Goal: Communication & Community: Answer question/provide support

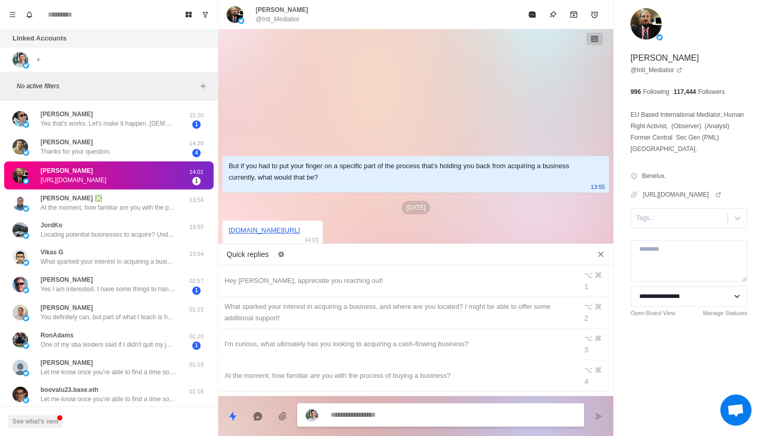
type textarea "*"
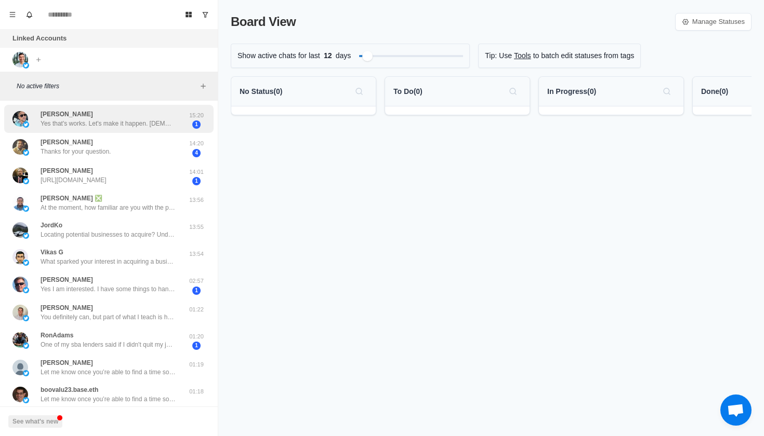
click at [136, 111] on div "[PERSON_NAME] Yes that's works. Let's make it happen. [DEMOGRAPHIC_DATA] Bless 🙏" at bounding box center [108, 119] width 135 height 19
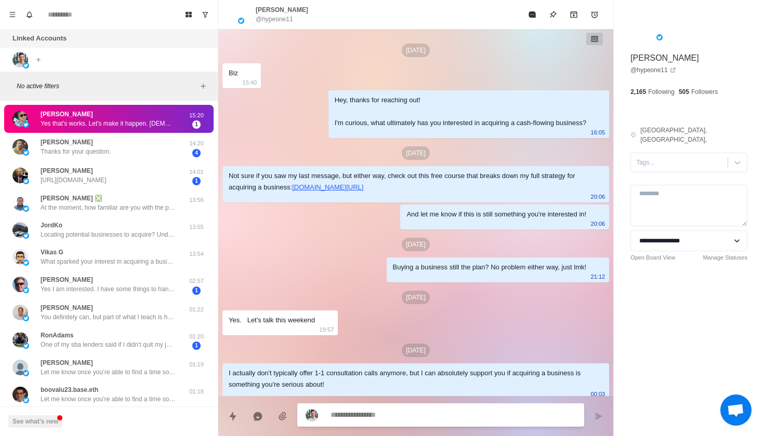
scroll to position [136, 0]
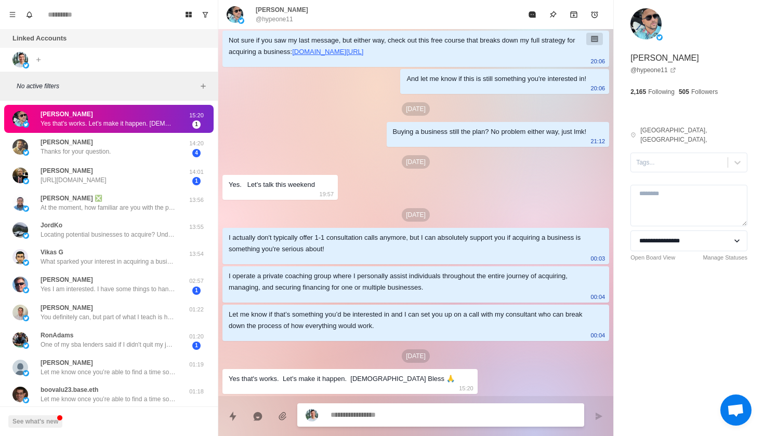
click at [388, 420] on textarea at bounding box center [452, 415] width 245 height 15
type textarea "*"
type textarea "**"
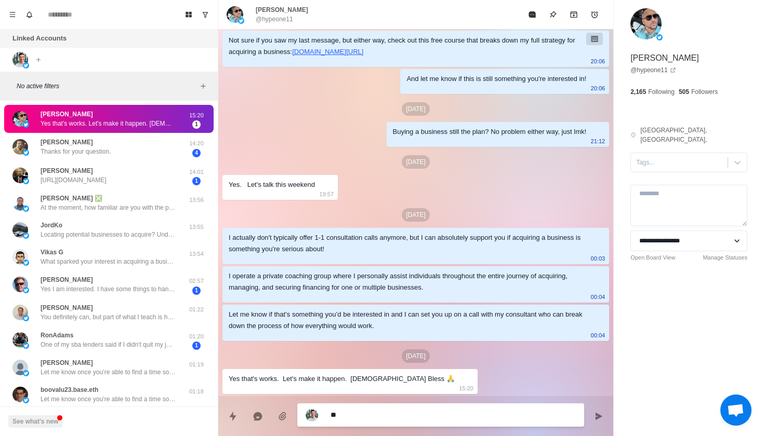
type textarea "*"
type textarea "***"
type textarea "*"
type textarea "****"
type textarea "*"
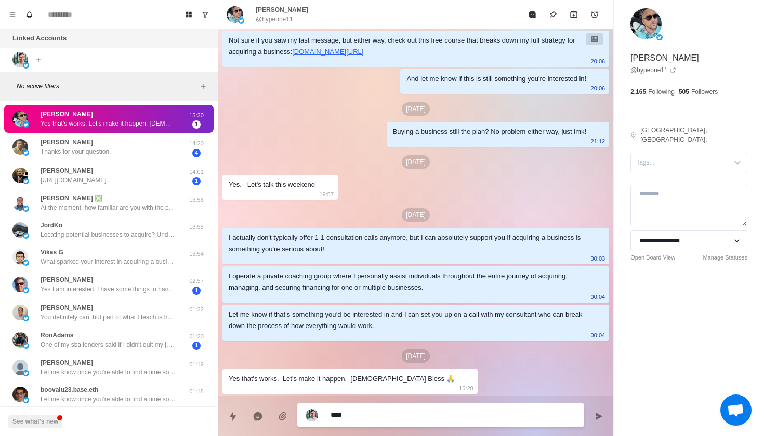
type textarea "*****"
type textarea "*"
type textarea "******"
type textarea "*"
type textarea "*******"
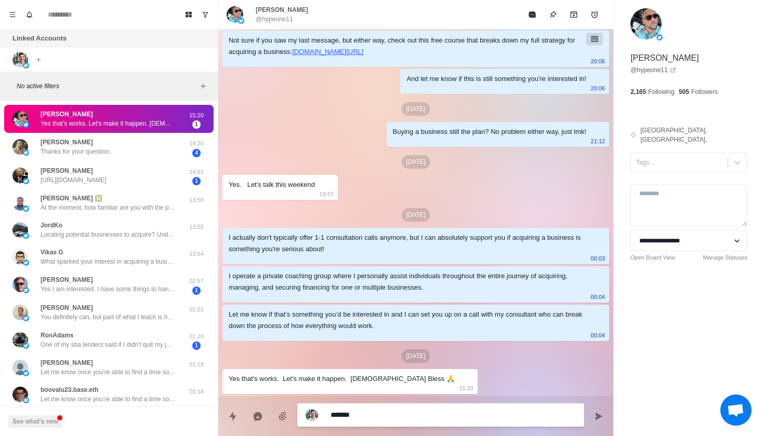
type textarea "*"
type textarea "********"
type textarea "*"
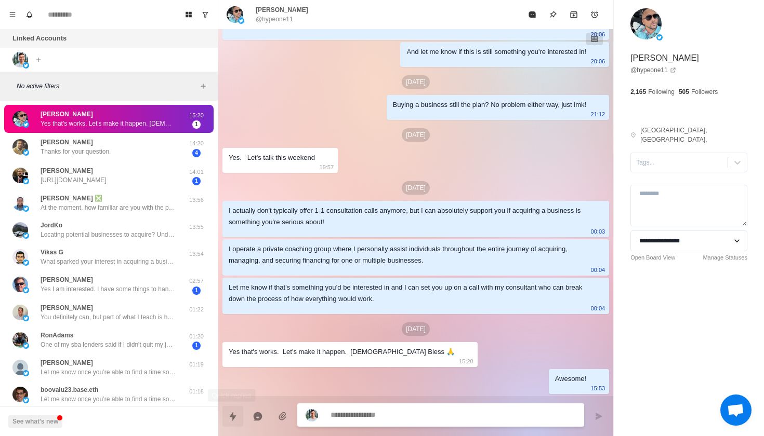
click at [242, 415] on button "Quick replies" at bounding box center [232, 416] width 21 height 21
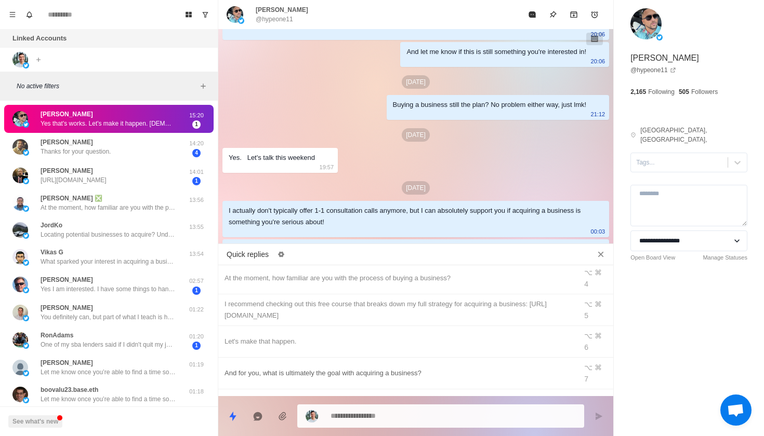
type textarea "*"
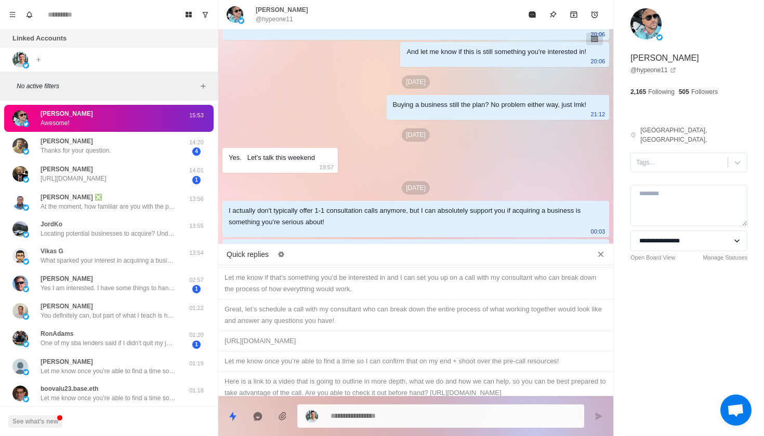
scroll to position [392, 0]
click at [338, 333] on div "[URL][DOMAIN_NAME]" at bounding box center [415, 338] width 382 height 11
type textarea "**********"
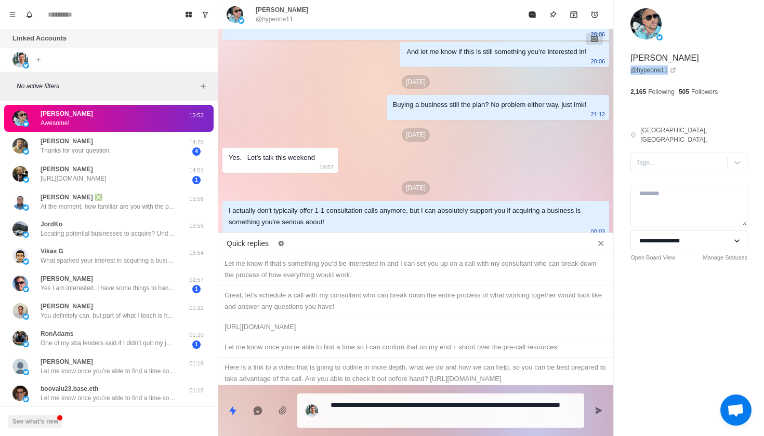
drag, startPoint x: 628, startPoint y: 72, endPoint x: 665, endPoint y: 71, distance: 36.9
click at [666, 71] on div "**********" at bounding box center [689, 154] width 150 height 308
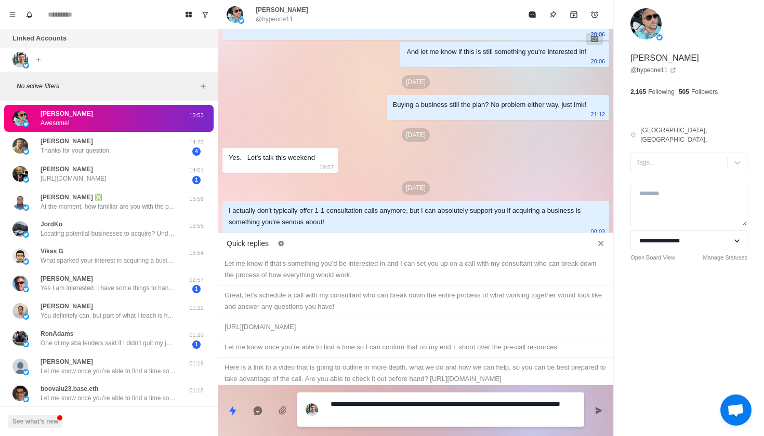
drag, startPoint x: 490, startPoint y: 417, endPoint x: 524, endPoint y: 417, distance: 33.8
click at [524, 417] on textarea "**********" at bounding box center [452, 410] width 245 height 26
paste textarea "**********"
type textarea "*"
type textarea "**********"
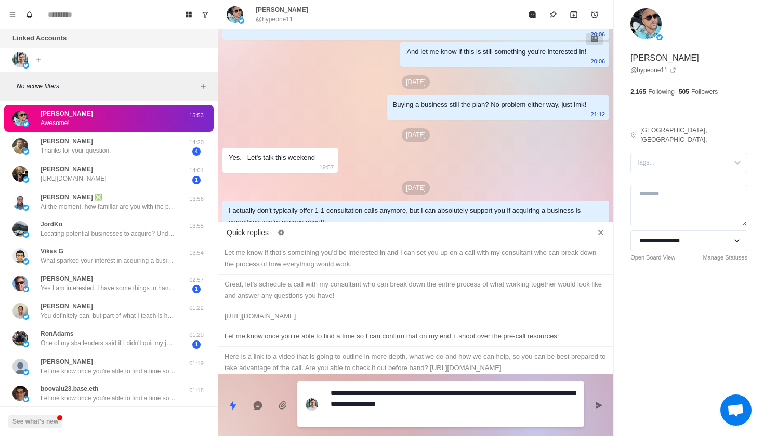
type textarea "*"
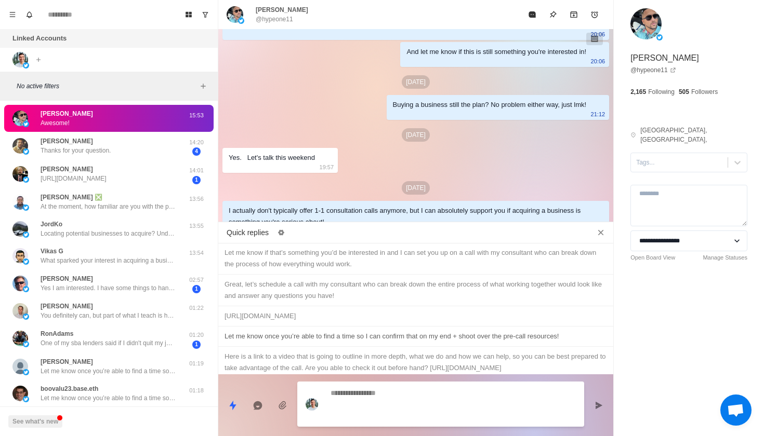
scroll to position [338, 0]
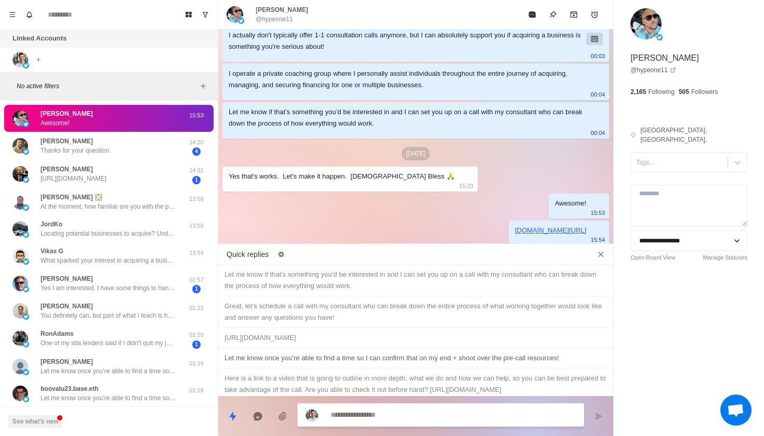
type textarea "*"
click at [407, 353] on div "Let me know once you’re able to find a time so I can confirm that on my end + s…" at bounding box center [415, 358] width 382 height 11
type textarea "**********"
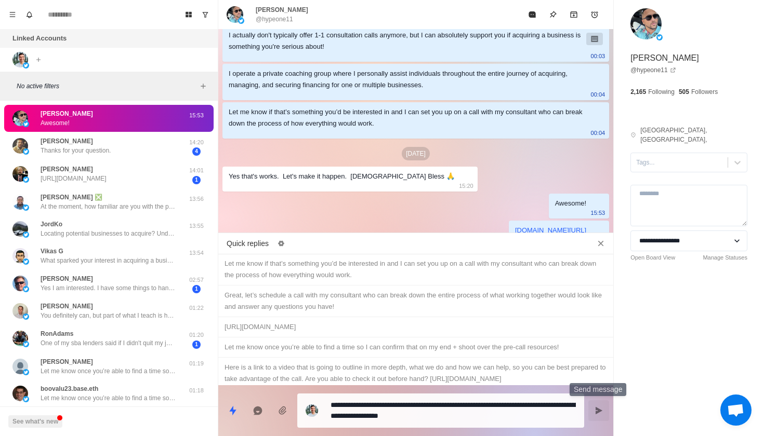
click at [595, 408] on icon "Send message" at bounding box center [598, 411] width 8 height 8
type textarea "*"
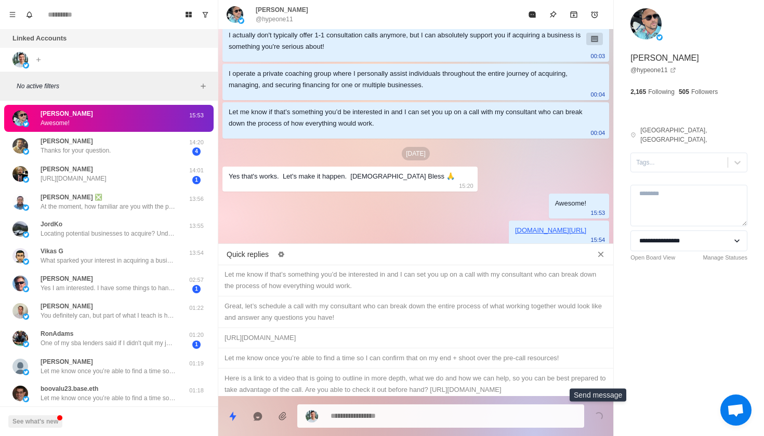
scroll to position [365, 0]
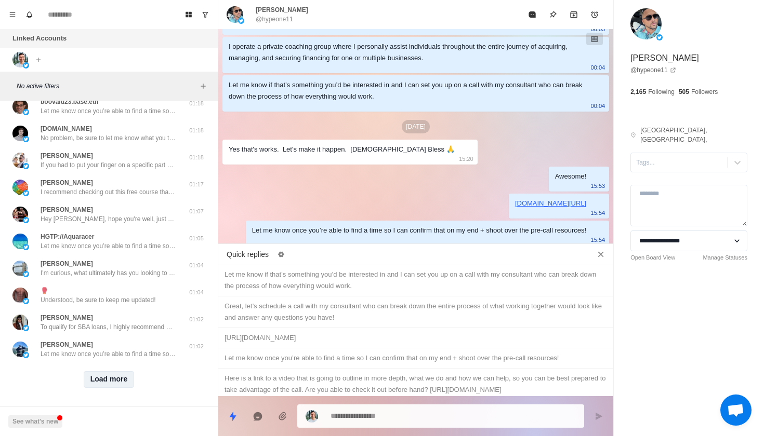
click at [111, 376] on button "Load more" at bounding box center [109, 380] width 51 height 17
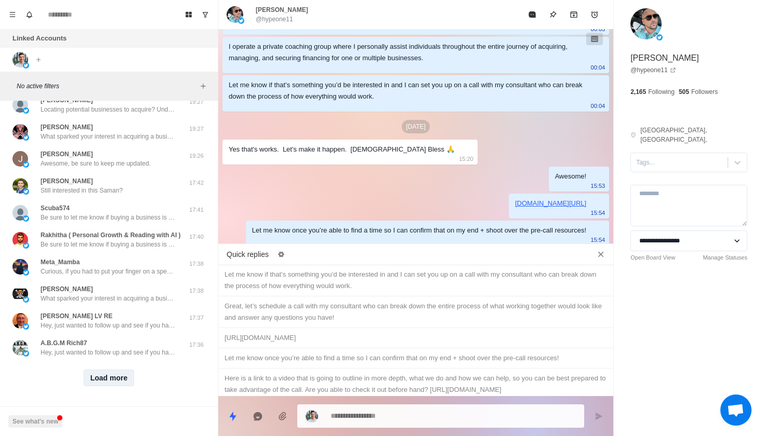
scroll to position [840, 0]
click at [115, 386] on button "Load more" at bounding box center [109, 378] width 51 height 17
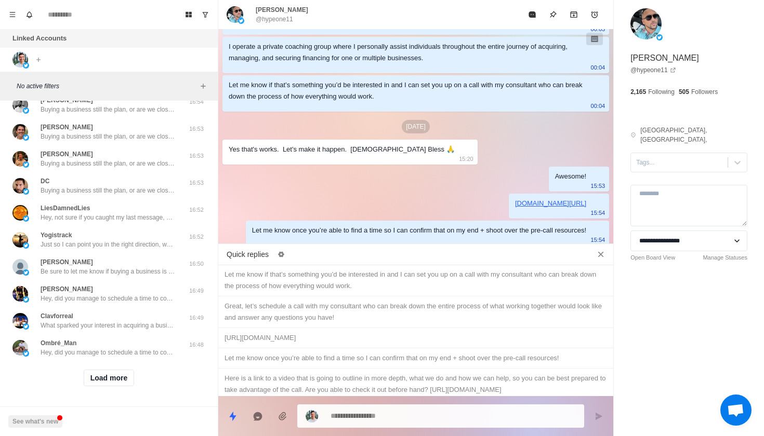
scroll to position [1381, 0]
click at [108, 377] on button "Load more" at bounding box center [109, 378] width 51 height 17
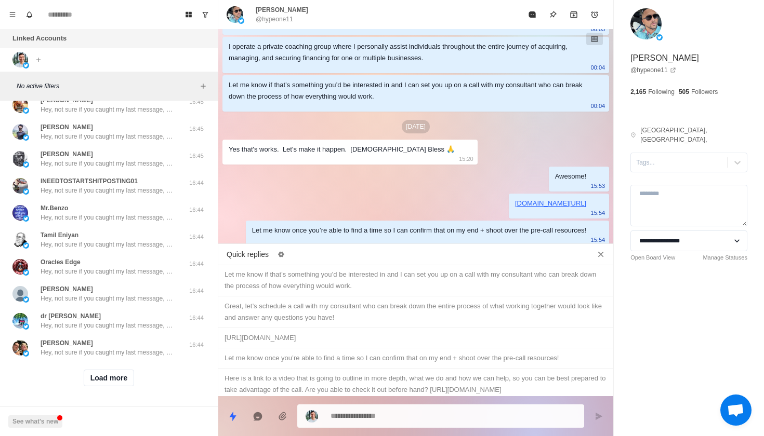
scroll to position [1921, 0]
click at [108, 373] on button "Load more" at bounding box center [109, 378] width 51 height 17
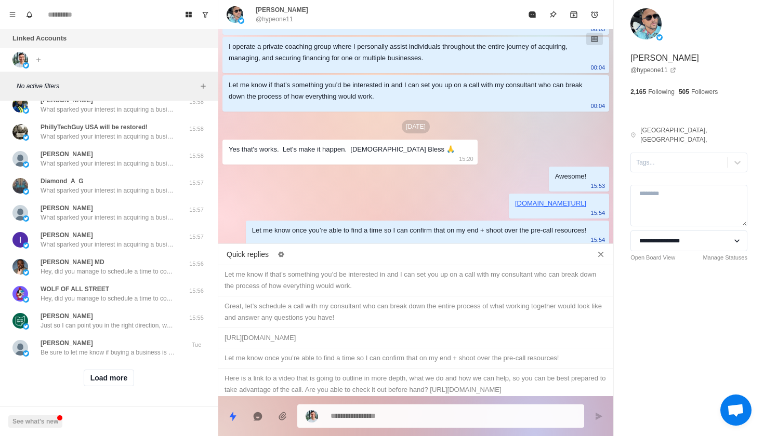
click at [111, 369] on div "Load more" at bounding box center [108, 378] width 209 height 33
click at [115, 382] on button "Load more" at bounding box center [109, 378] width 51 height 17
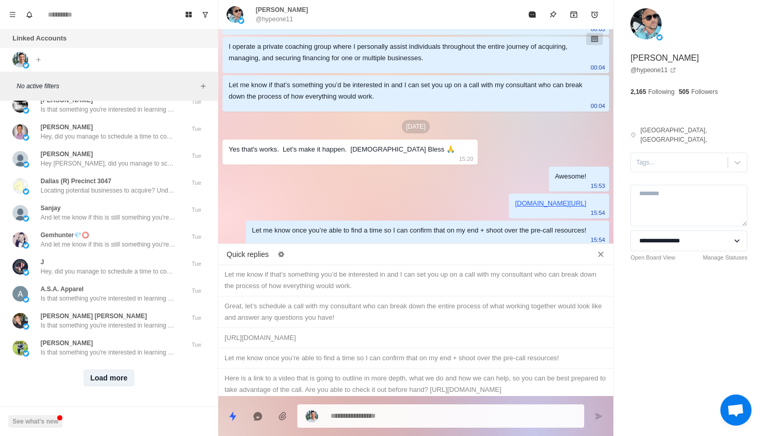
click at [104, 377] on button "Load more" at bounding box center [109, 378] width 51 height 17
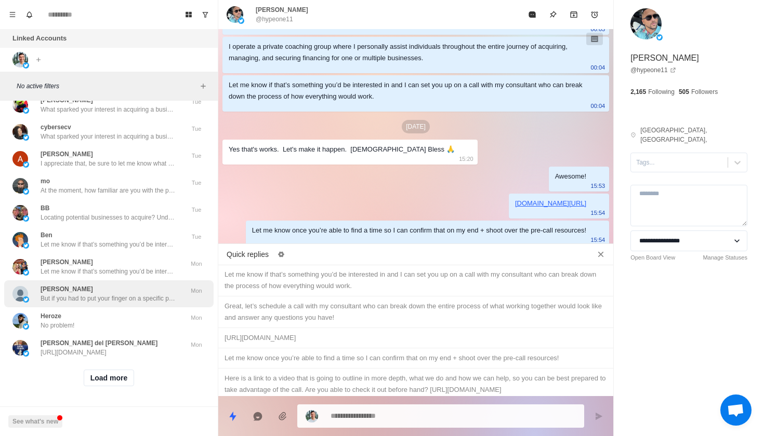
scroll to position [3542, 0]
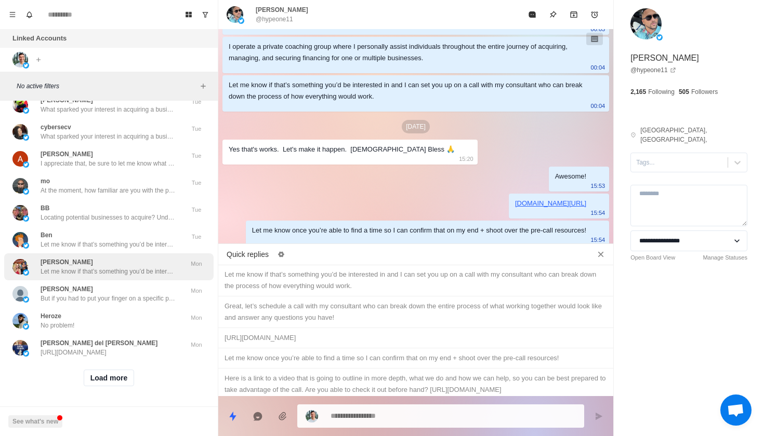
click at [122, 264] on div "[PERSON_NAME] Let me know if that’s something you’d be interested in and I can …" at bounding box center [108, 267] width 135 height 19
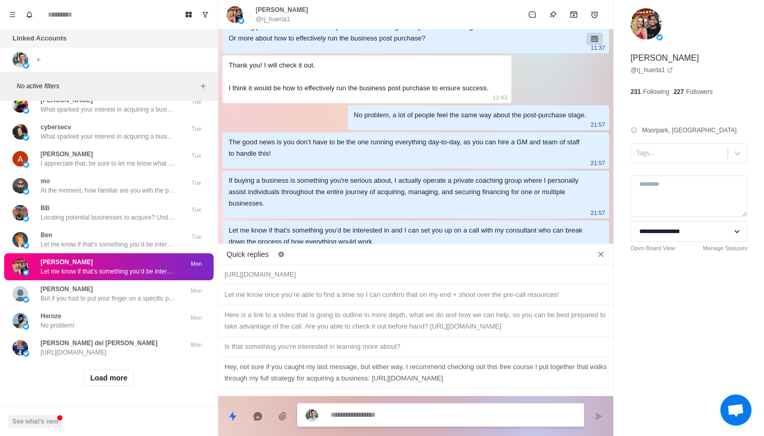
scroll to position [457, 0]
type textarea "*"
click at [347, 340] on div "Is that something you're interested in learning more about?" at bounding box center [415, 345] width 382 height 11
type textarea "**********"
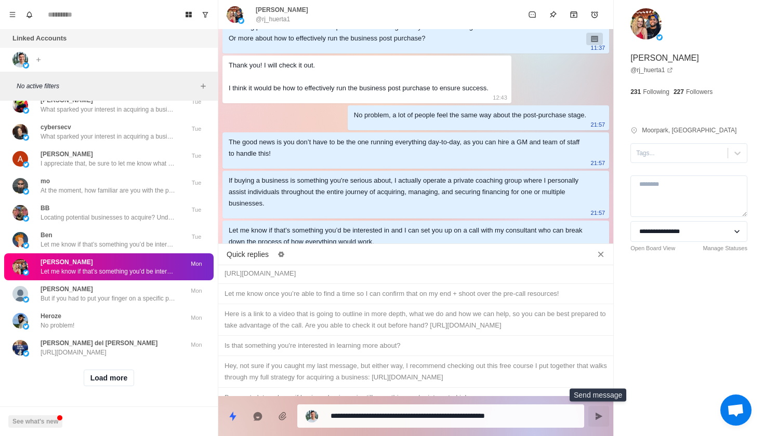
click at [597, 415] on icon "Send message" at bounding box center [599, 416] width 7 height 7
type textarea "*"
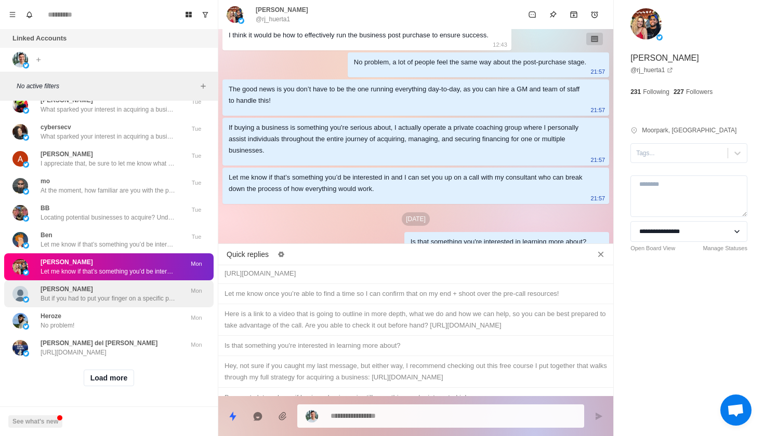
click at [142, 294] on p "But if you had to put your finger on a specific part of the process that’s hold…" at bounding box center [108, 298] width 135 height 9
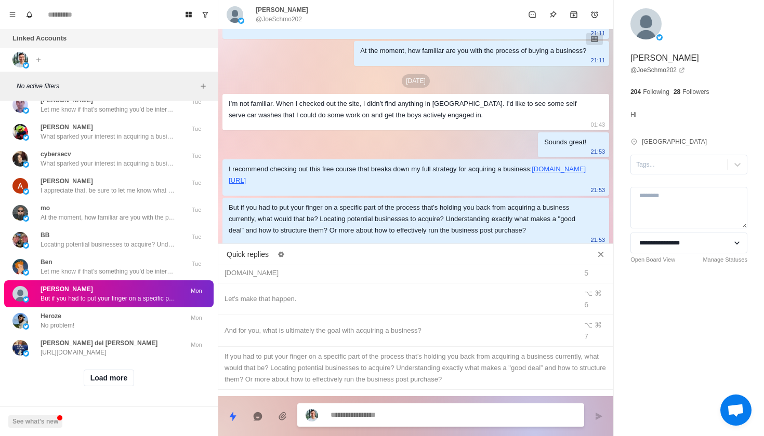
scroll to position [142, 0]
type textarea "*"
click at [370, 392] on div "Just so I can point you in the right direction, what do you feel is the biggest…" at bounding box center [415, 403] width 382 height 23
type textarea "**********"
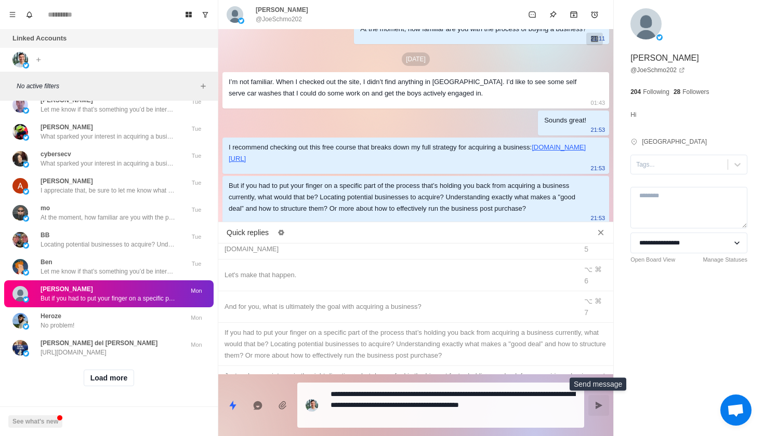
click at [600, 404] on icon "Send message" at bounding box center [598, 406] width 8 height 8
type textarea "*"
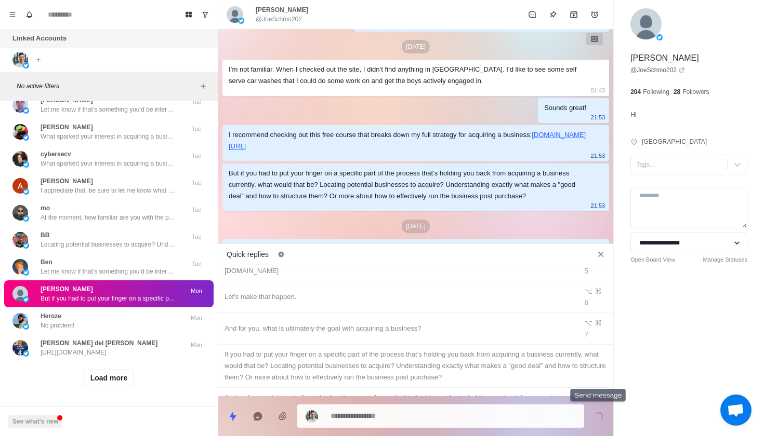
scroll to position [373, 0]
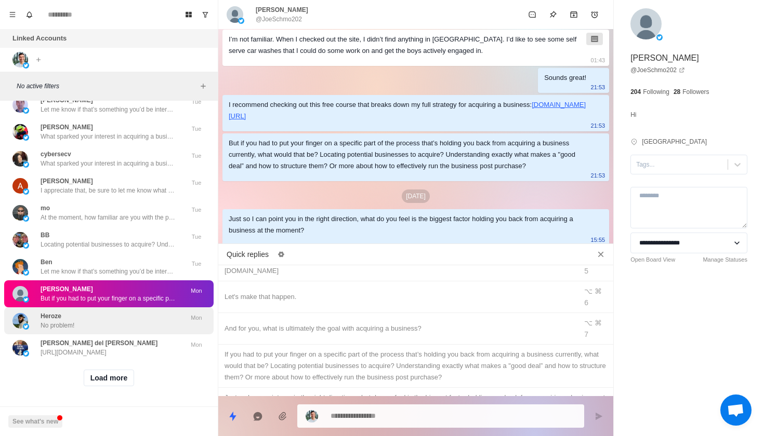
click at [142, 321] on div "Heroze No problem!" at bounding box center [97, 321] width 171 height 19
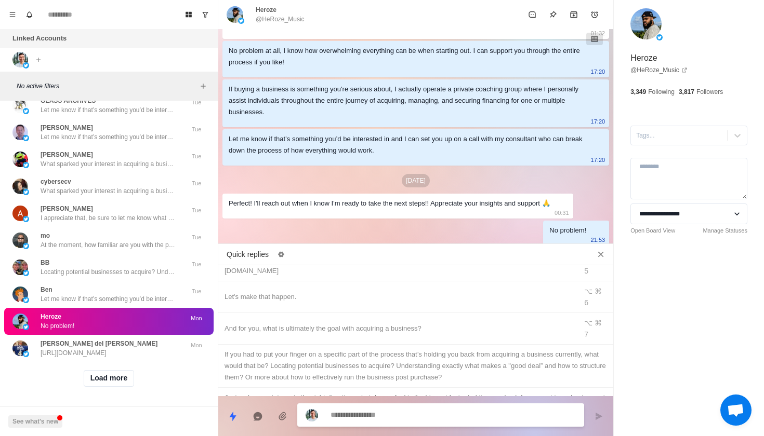
scroll to position [0, 0]
click at [112, 378] on button "Load more" at bounding box center [109, 379] width 51 height 17
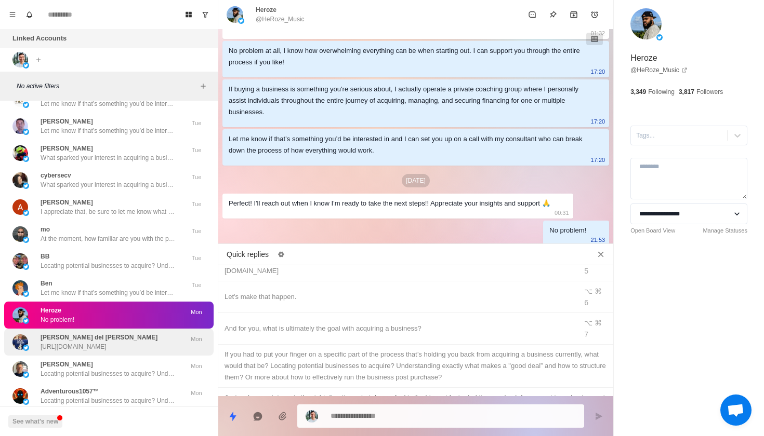
click at [107, 352] on p "[URL][DOMAIN_NAME]" at bounding box center [74, 346] width 66 height 9
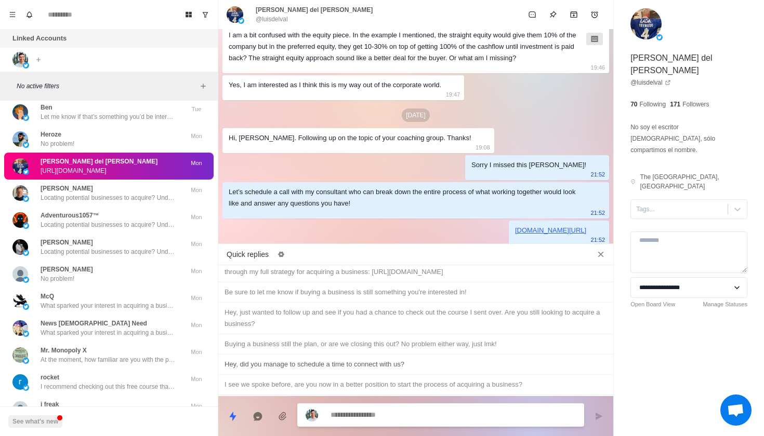
scroll to position [568, 0]
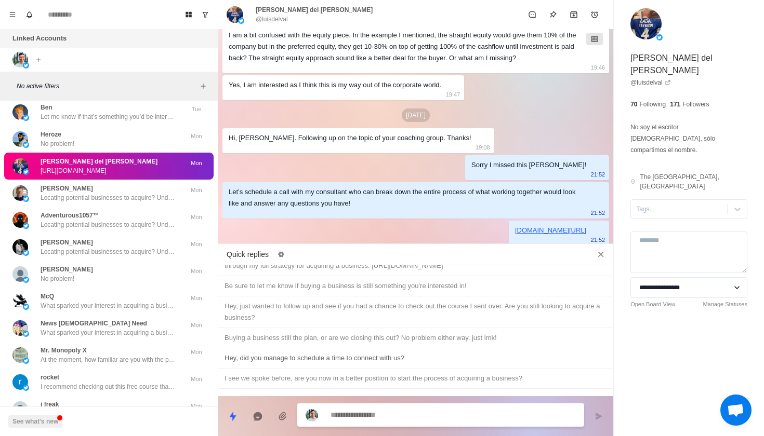
type textarea "*"
click at [433, 353] on div "Hey, did you manage to schedule a time to connect with us?" at bounding box center [415, 358] width 382 height 11
type textarea "**********"
click at [602, 414] on icon "Send message" at bounding box center [598, 417] width 8 height 8
type textarea "*"
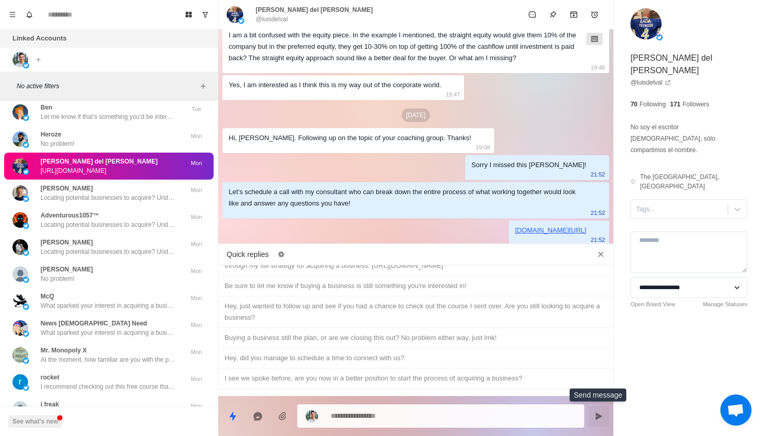
scroll to position [862, 0]
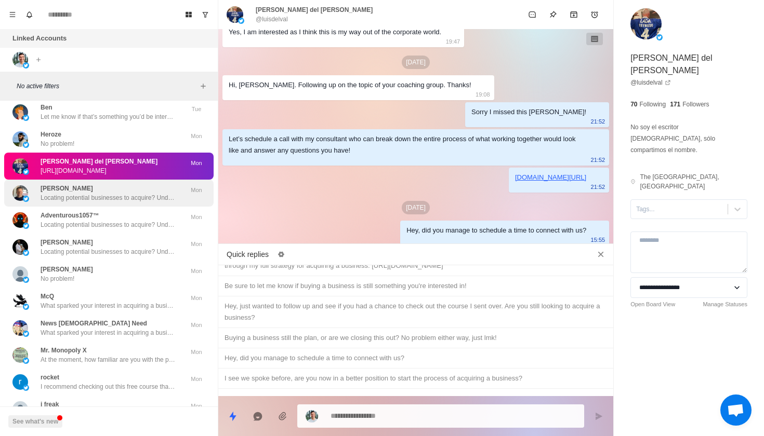
click at [152, 202] on p "Locating potential businesses to acquire? Understanding exactly what makes a "g…" at bounding box center [108, 197] width 135 height 9
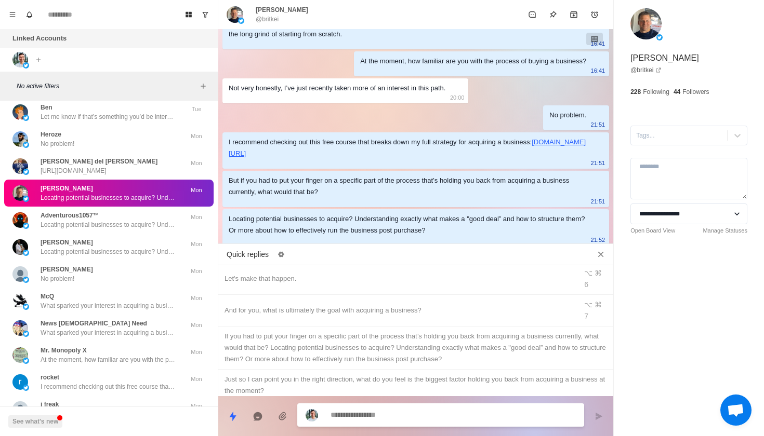
scroll to position [157, 0]
type textarea "*"
click at [358, 377] on div "Just so I can point you in the right direction, what do you feel is the biggest…" at bounding box center [415, 388] width 382 height 23
type textarea "**********"
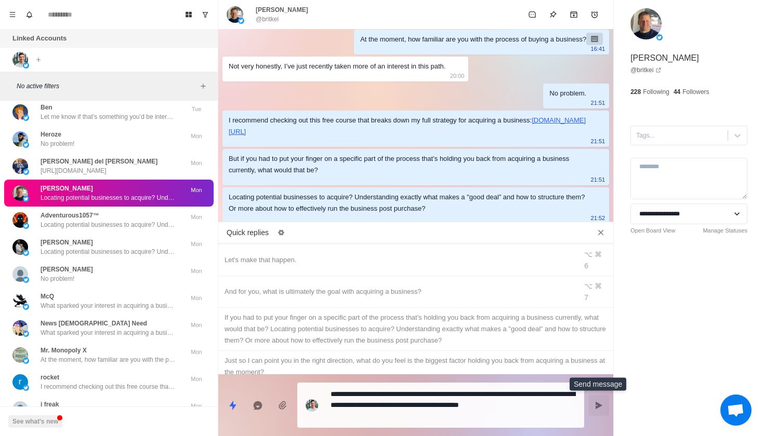
click at [600, 409] on icon "Send message" at bounding box center [598, 406] width 8 height 8
type textarea "*"
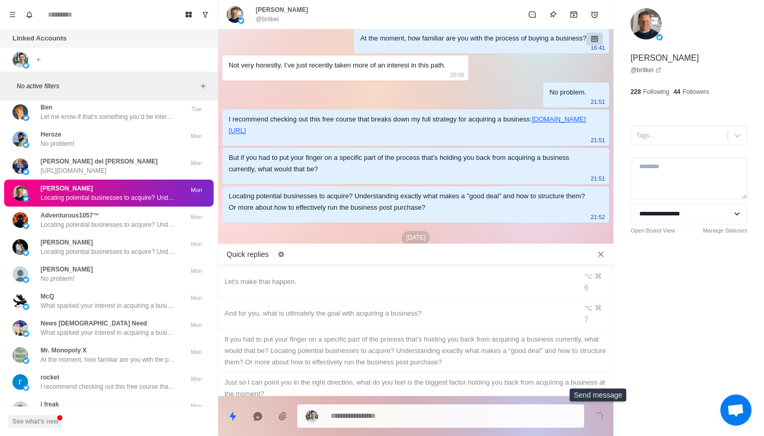
scroll to position [290, 0]
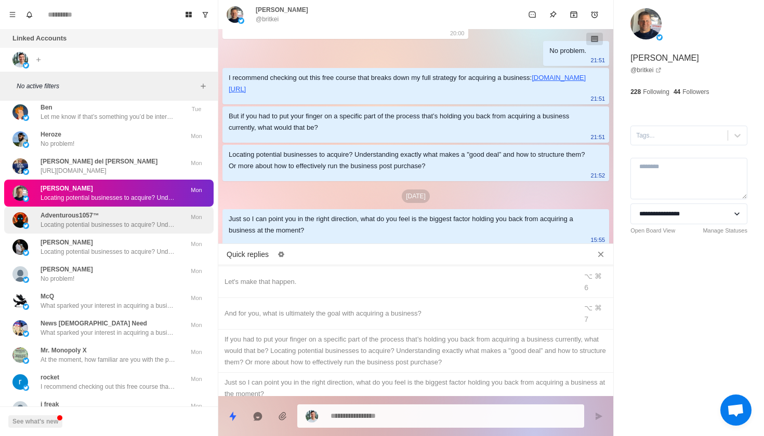
click at [151, 229] on p "Locating potential businesses to acquire? Understanding exactly what makes a "g…" at bounding box center [108, 224] width 135 height 9
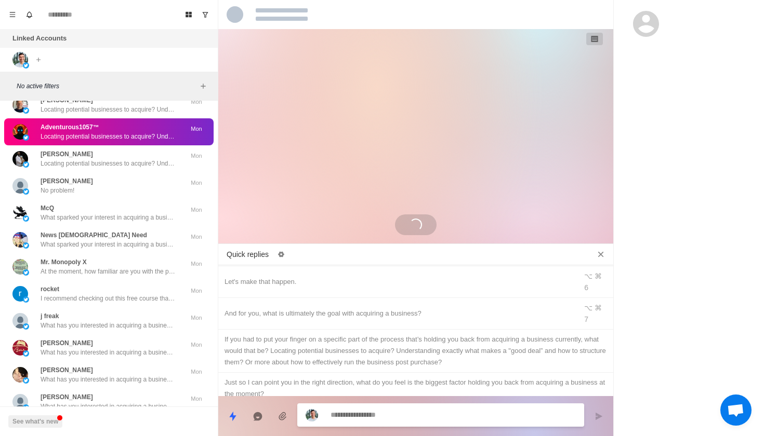
scroll to position [3818, 0]
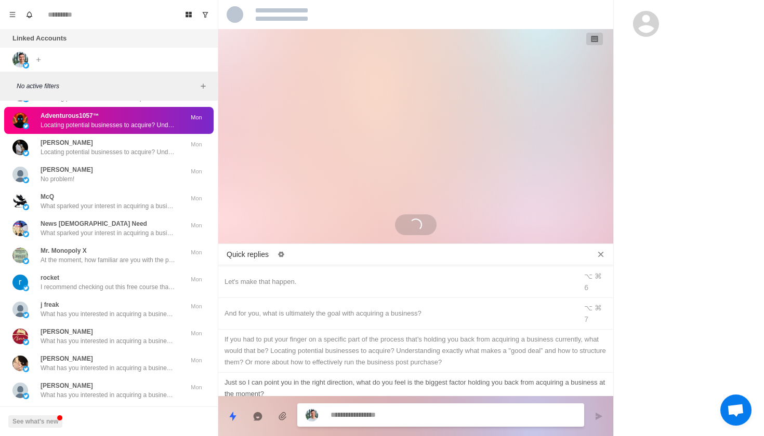
type textarea "*"
click at [336, 377] on div "Just so I can point you in the right direction, what do you feel is the biggest…" at bounding box center [415, 388] width 382 height 23
type textarea "**********"
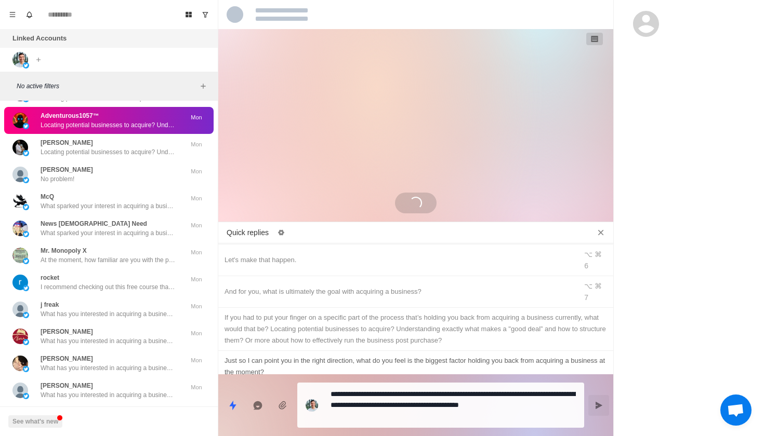
scroll to position [248, 0]
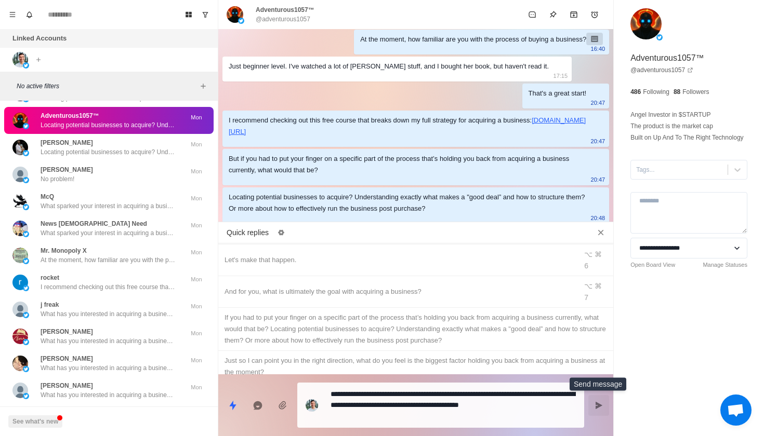
click at [602, 407] on icon "Send message" at bounding box center [598, 406] width 8 height 8
type textarea "*"
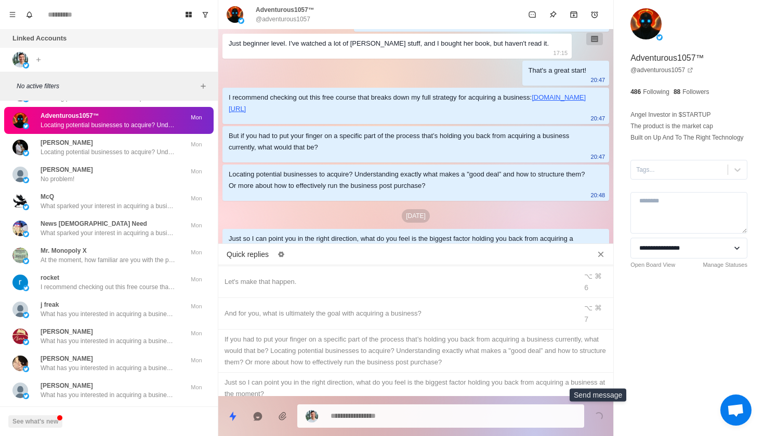
scroll to position [290, 0]
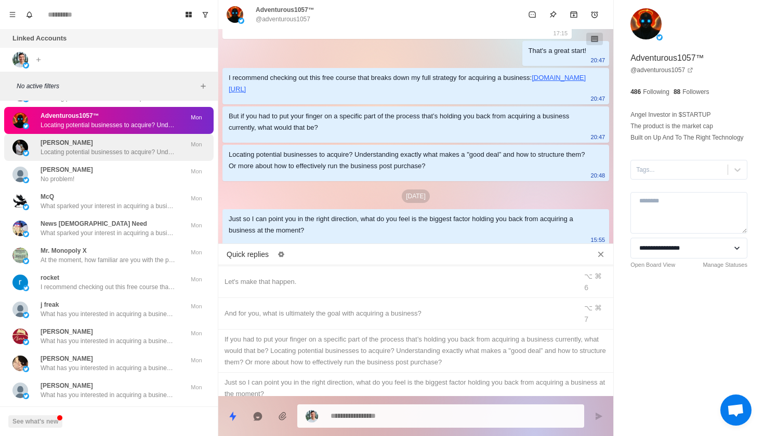
click at [135, 157] on p "Locating potential businesses to acquire? Understanding exactly what makes a "g…" at bounding box center [108, 152] width 135 height 9
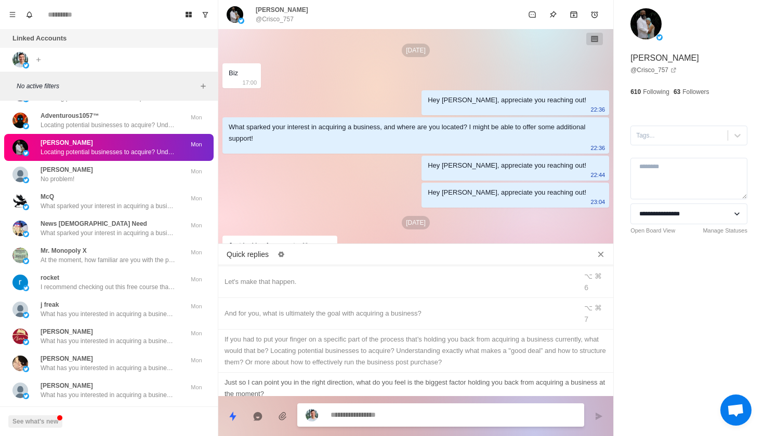
scroll to position [302, 0]
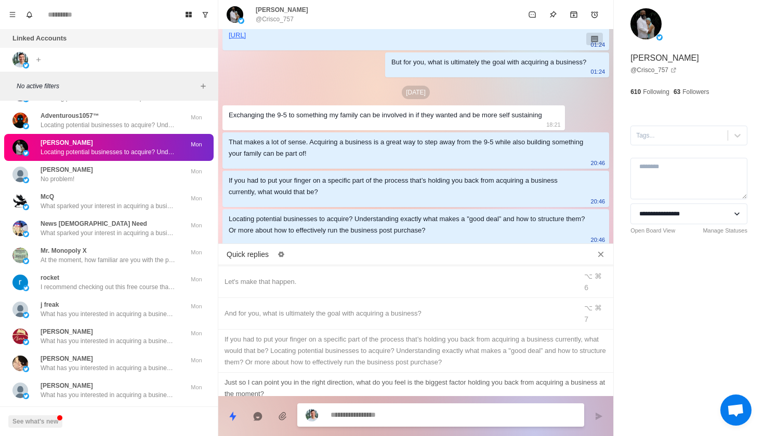
type textarea "*"
click at [355, 377] on div "Just so I can point you in the right direction, what do you feel is the biggest…" at bounding box center [415, 388] width 382 height 23
type textarea "**********"
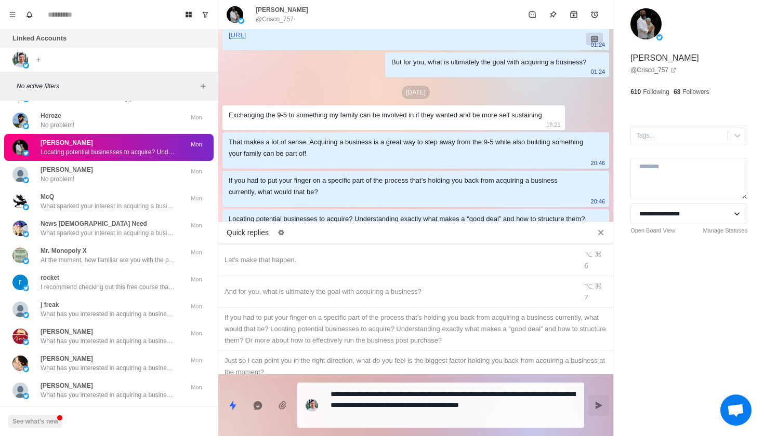
click at [597, 407] on icon "Send message" at bounding box center [599, 405] width 7 height 7
type textarea "*"
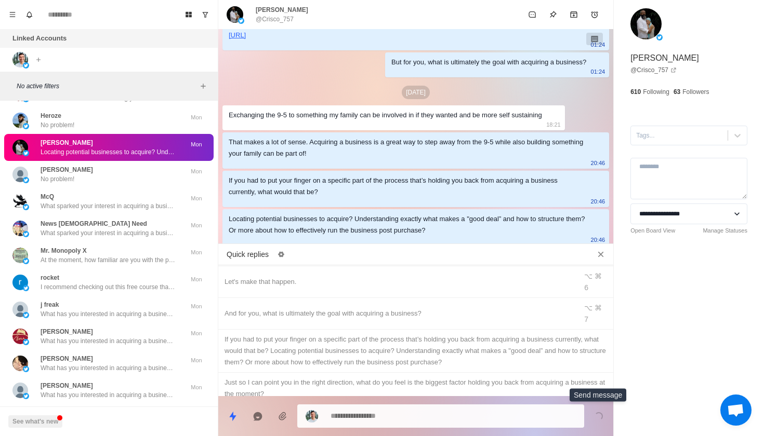
scroll to position [366, 0]
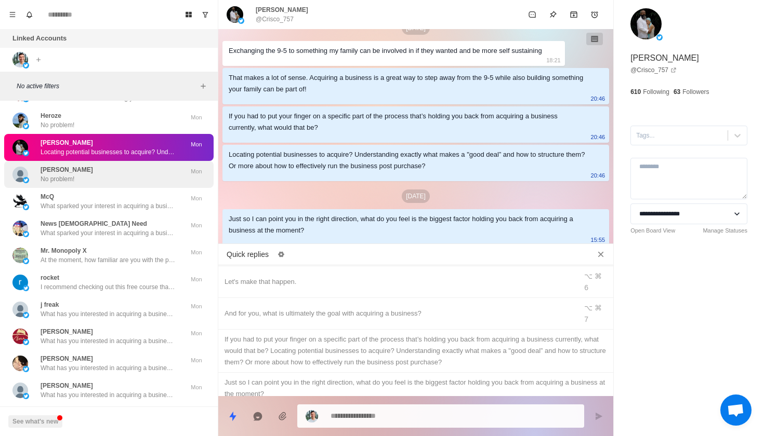
click at [117, 184] on div "[PERSON_NAME] No problem!" at bounding box center [97, 174] width 171 height 19
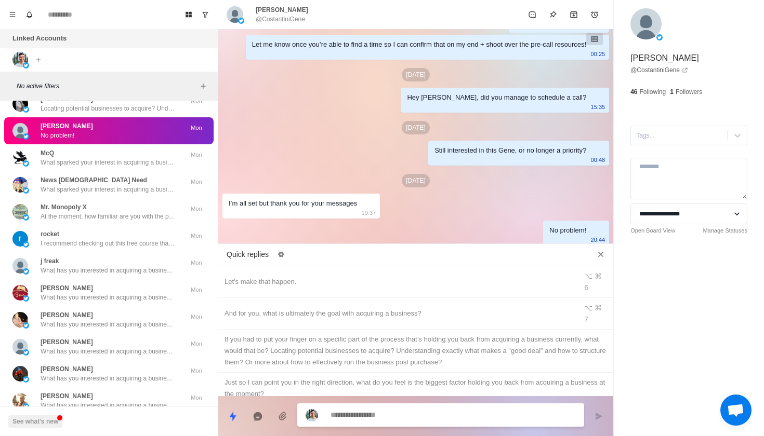
scroll to position [3871, 0]
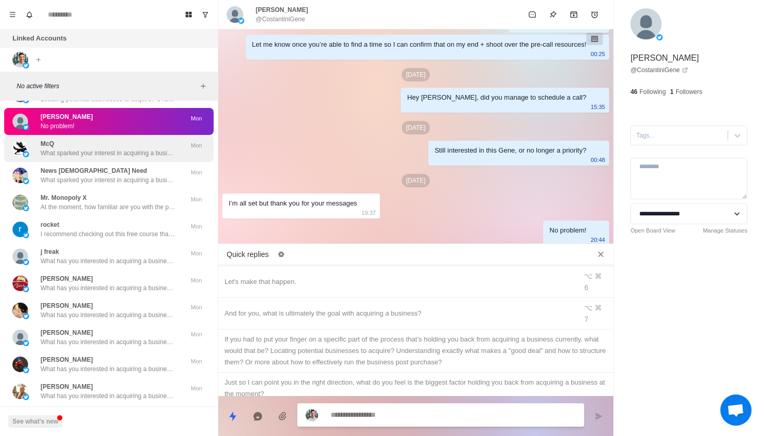
click at [103, 156] on p "What sparked your interest in acquiring a business, and where are you located? …" at bounding box center [108, 153] width 135 height 9
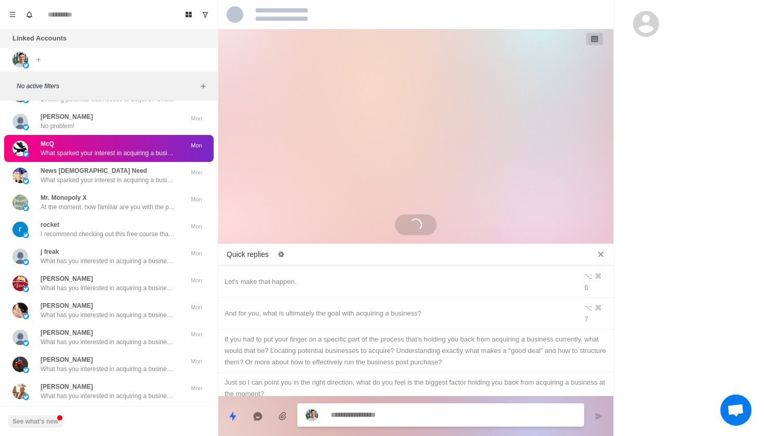
scroll to position [0, 0]
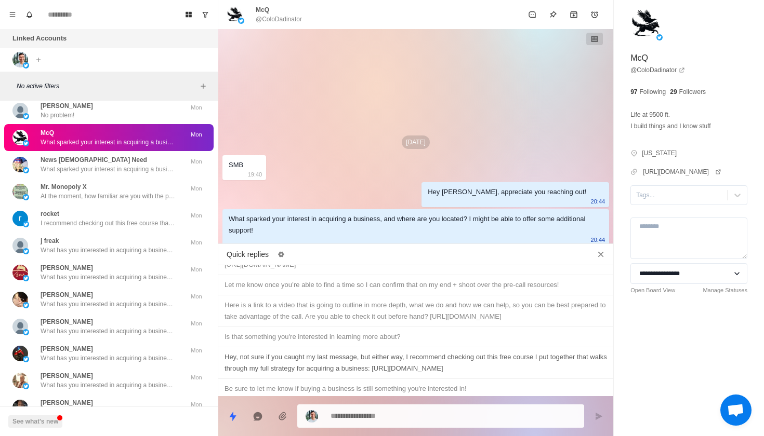
type textarea "*"
click at [382, 352] on div "Hey, not sure if you caught my last message, but either way, I recommend checki…" at bounding box center [415, 363] width 382 height 23
type textarea "**********"
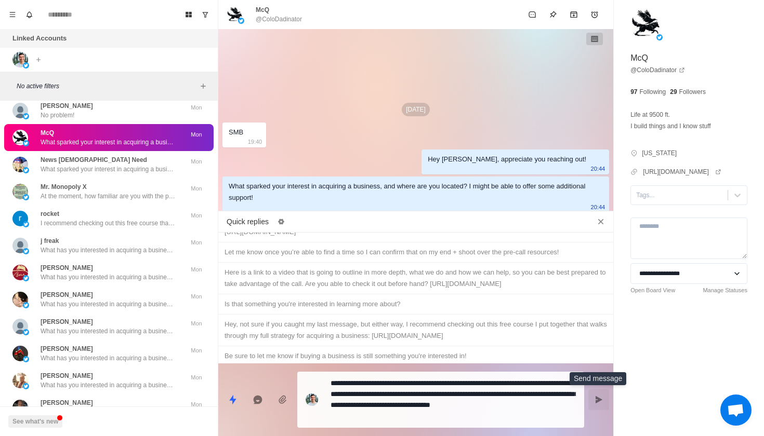
click at [594, 396] on icon "Send message" at bounding box center [598, 400] width 8 height 8
type textarea "*"
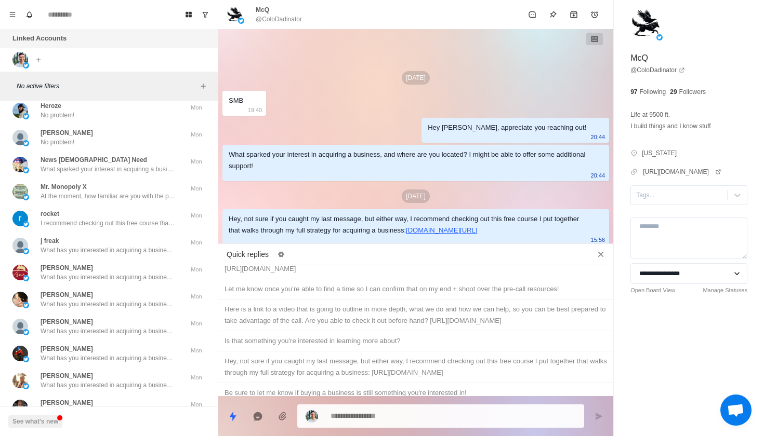
scroll to position [464, 0]
type textarea "*"
click at [420, 385] on div "Be sure to let me know if buying a business is still something you're intereste…" at bounding box center [415, 390] width 382 height 11
type textarea "**********"
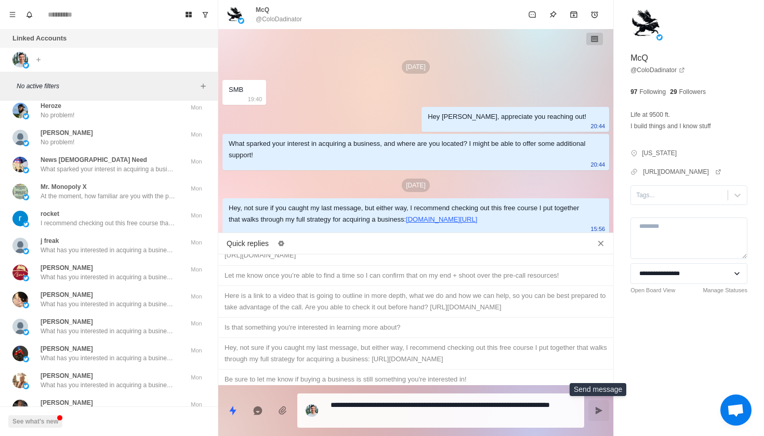
click at [601, 411] on icon "Send message" at bounding box center [599, 410] width 7 height 7
type textarea "*"
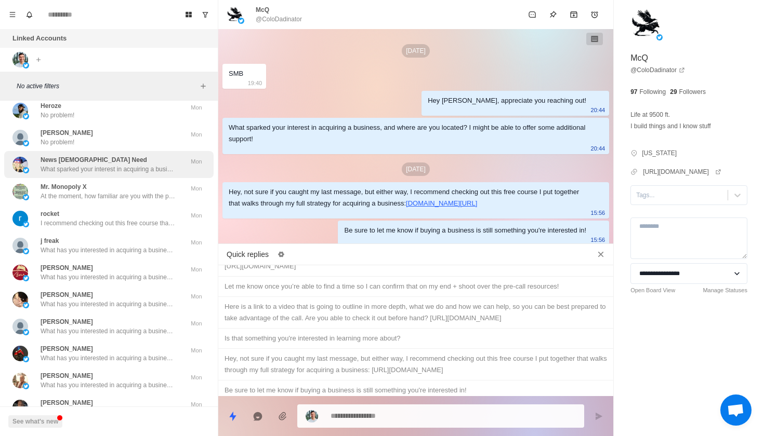
click at [137, 170] on div "News [DEMOGRAPHIC_DATA] Need What sparked your interest in acquiring a business…" at bounding box center [108, 164] width 135 height 19
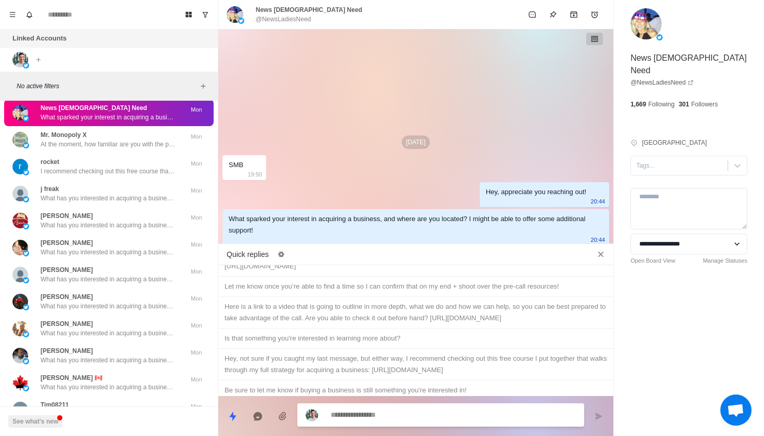
scroll to position [3962, 0]
type textarea "*"
click at [368, 353] on div "Hey, not sure if you caught my last message, but either way, I recommend checki…" at bounding box center [415, 364] width 382 height 23
type textarea "**********"
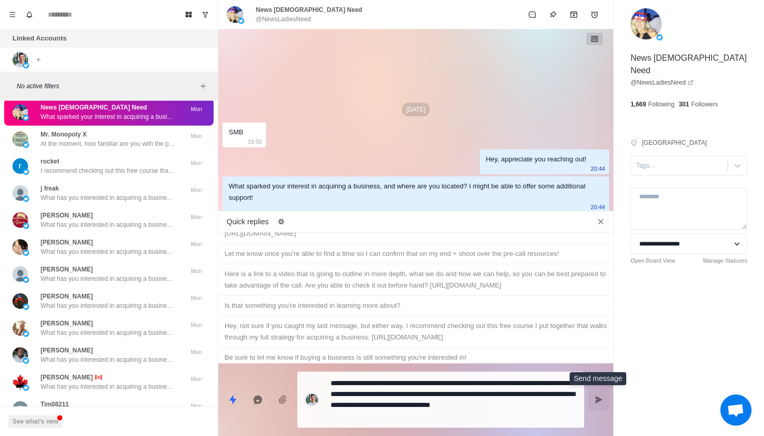
click at [595, 403] on icon "Send message" at bounding box center [598, 400] width 8 height 8
type textarea "*"
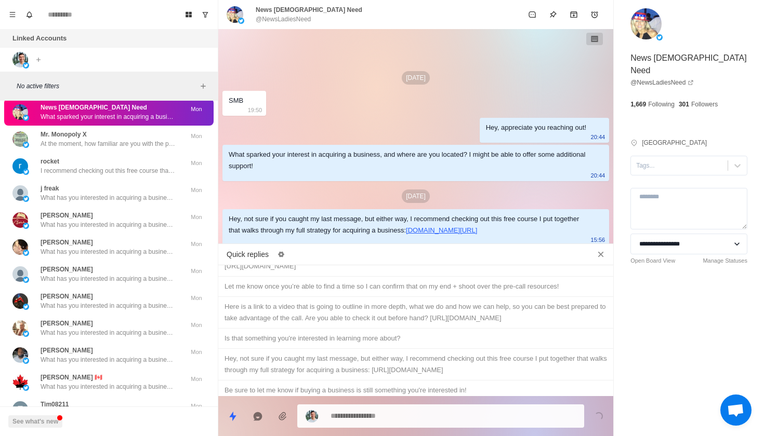
type textarea "*"
click at [430, 385] on div "Be sure to let me know if buying a business is still something you're intereste…" at bounding box center [415, 390] width 382 height 11
type textarea "**********"
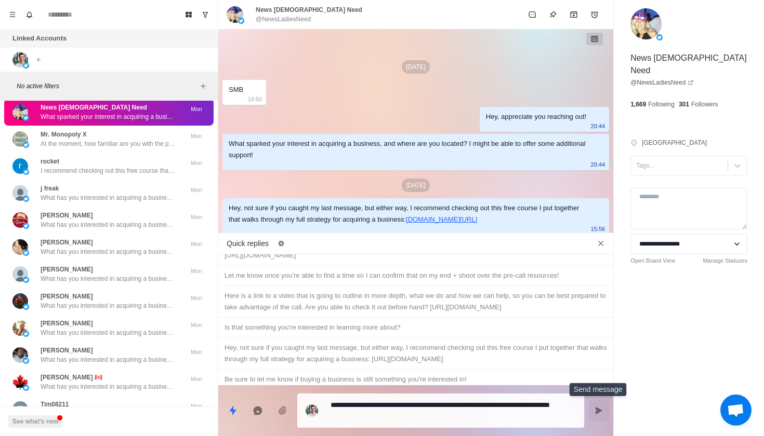
click at [593, 410] on button "Send message" at bounding box center [598, 411] width 21 height 21
type textarea "*"
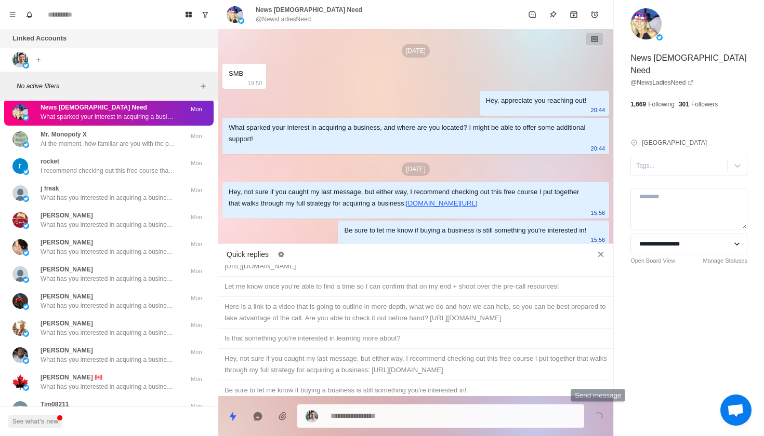
scroll to position [11, 0]
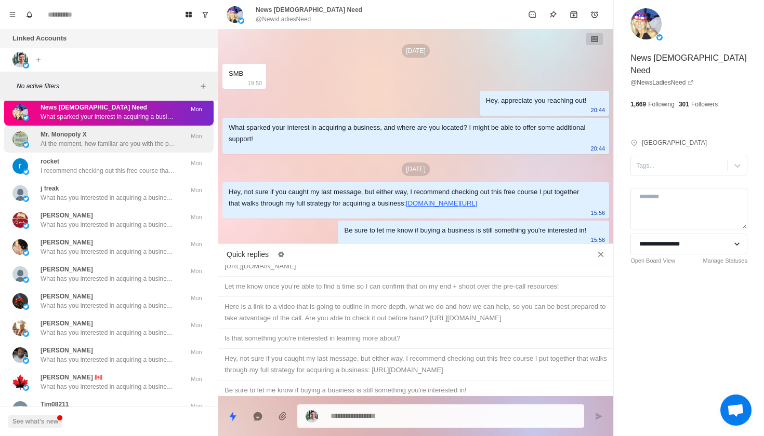
click at [158, 149] on p "At the moment, how familiar are you with the process of buying a business?" at bounding box center [108, 143] width 135 height 9
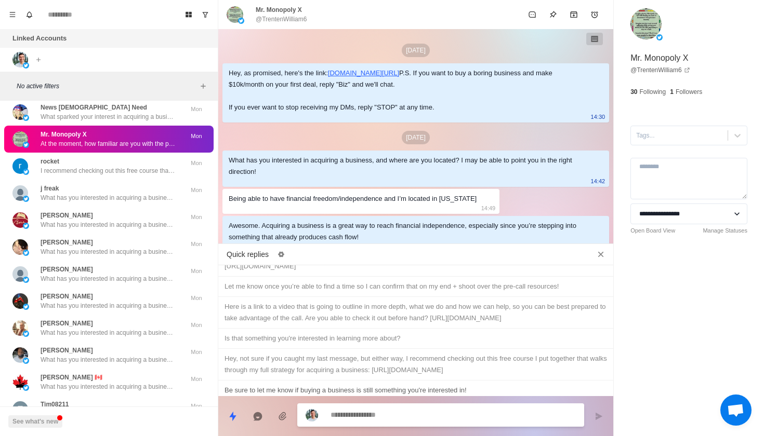
scroll to position [57, 0]
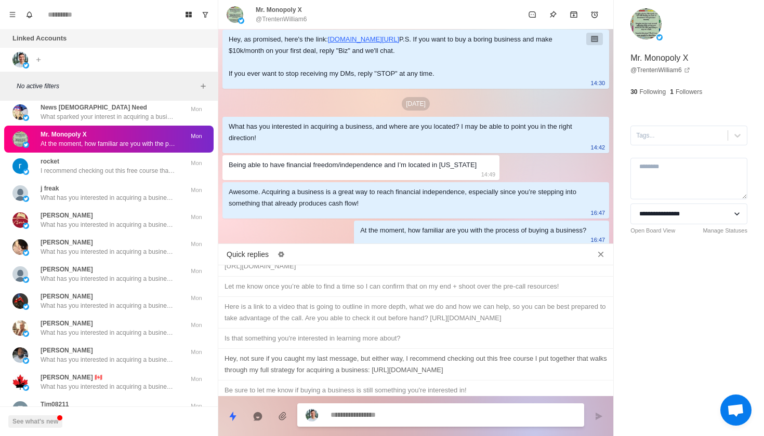
type textarea "*"
click at [380, 353] on div "Hey, not sure if you caught my last message, but either way, I recommend checki…" at bounding box center [415, 364] width 382 height 23
type textarea "**********"
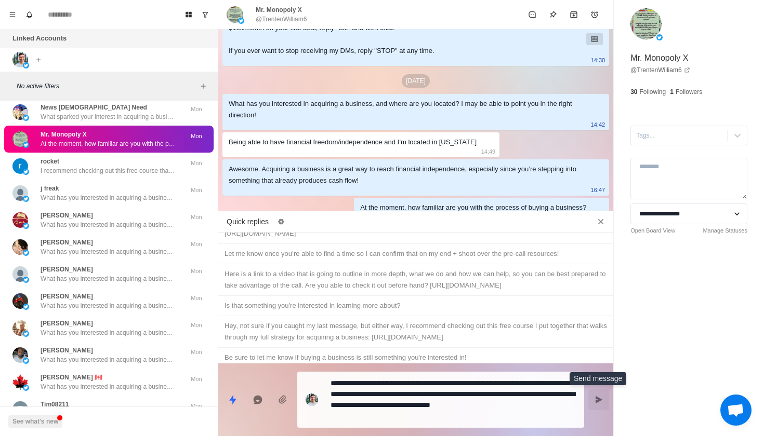
click at [593, 393] on button "Send message" at bounding box center [598, 400] width 21 height 21
type textarea "*"
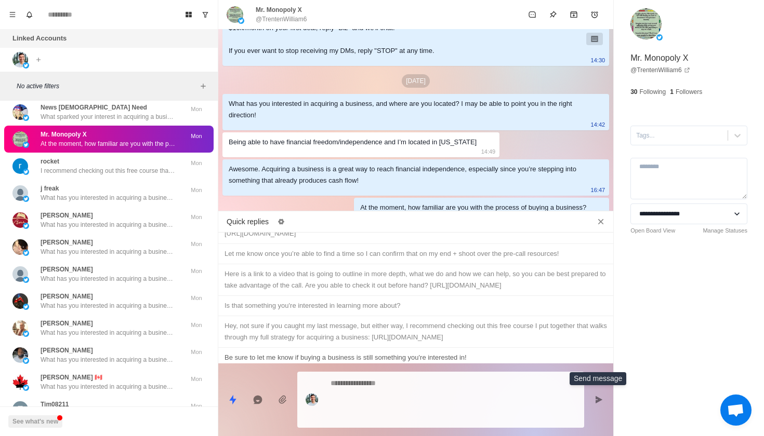
scroll to position [133, 0]
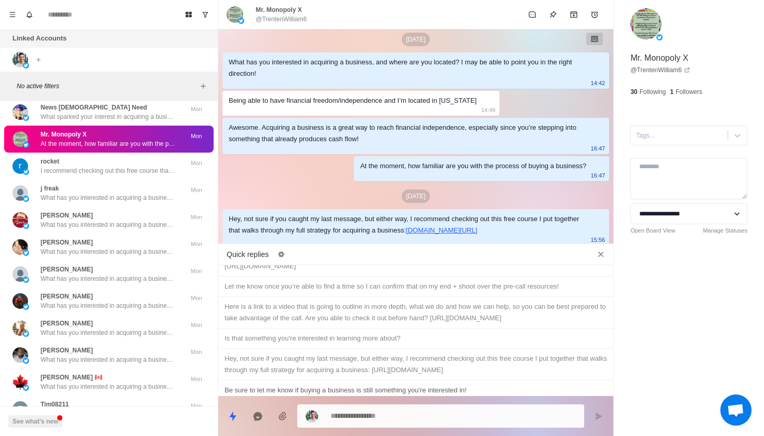
type textarea "*"
click at [483, 385] on div "Be sure to let me know if buying a business is still something you're intereste…" at bounding box center [415, 390] width 382 height 11
type textarea "**********"
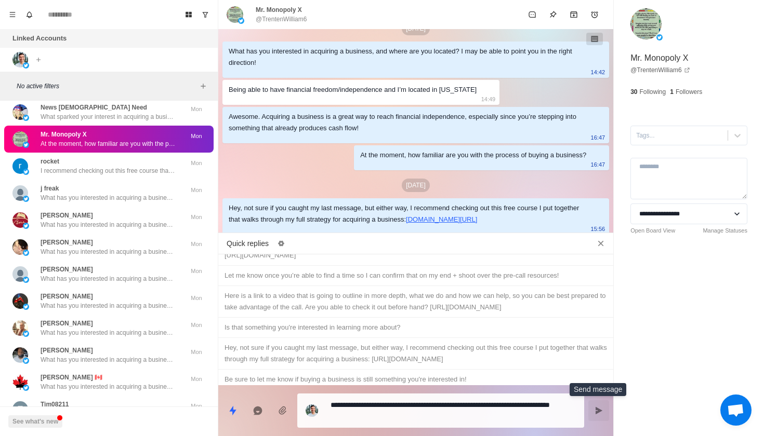
click at [594, 406] on button "Send message" at bounding box center [598, 411] width 21 height 21
type textarea "*"
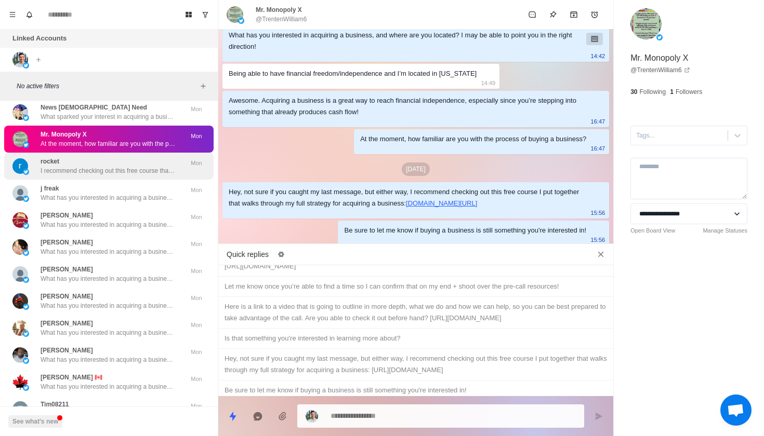
click at [181, 171] on div "rocket I recommend checking out this free course that breaks down my full strat…" at bounding box center [97, 166] width 171 height 19
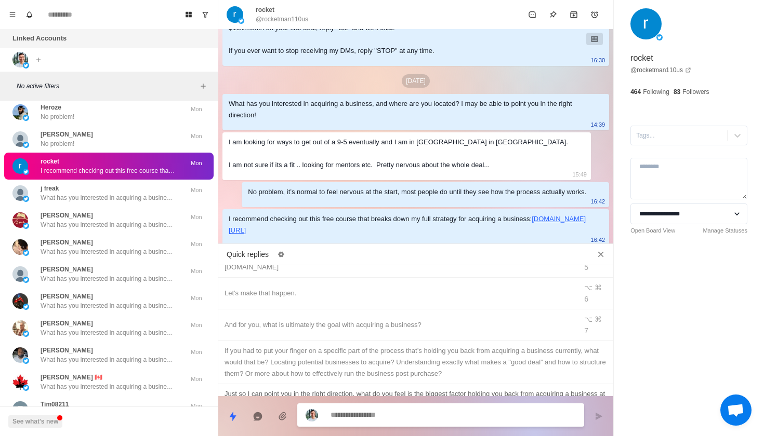
scroll to position [166, 0]
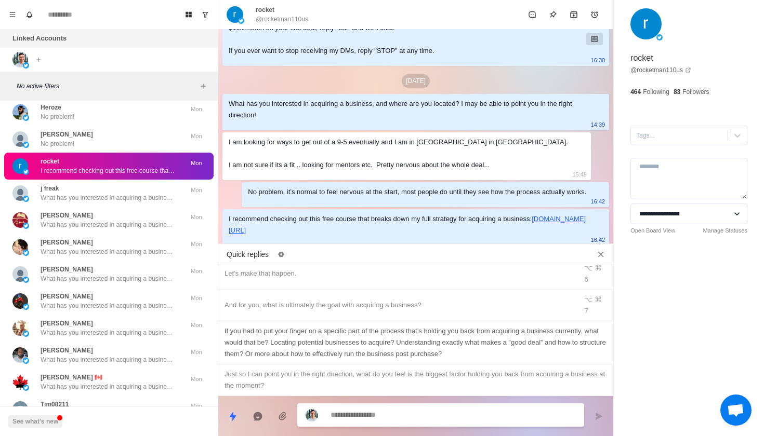
type textarea "*"
click at [405, 326] on div "If you had to put your finger on a specific part of the process that’s holding …" at bounding box center [415, 343] width 382 height 34
type textarea "**********"
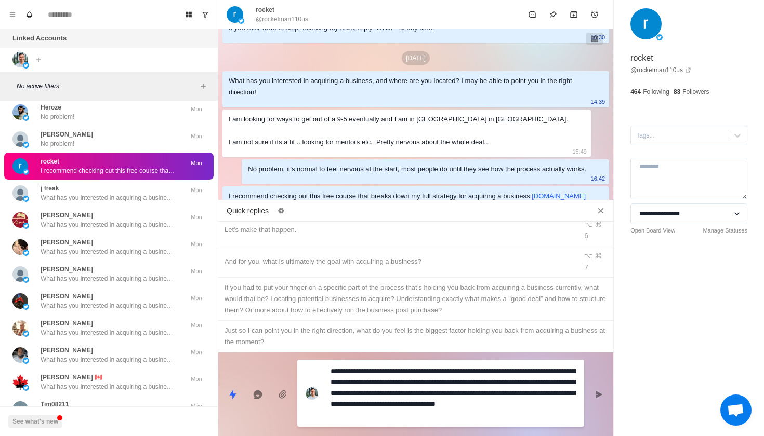
drag, startPoint x: 345, startPoint y: 396, endPoint x: 519, endPoint y: 414, distance: 175.4
click at [519, 414] on textarea "**********" at bounding box center [452, 393] width 245 height 59
type textarea "*"
type textarea "**********"
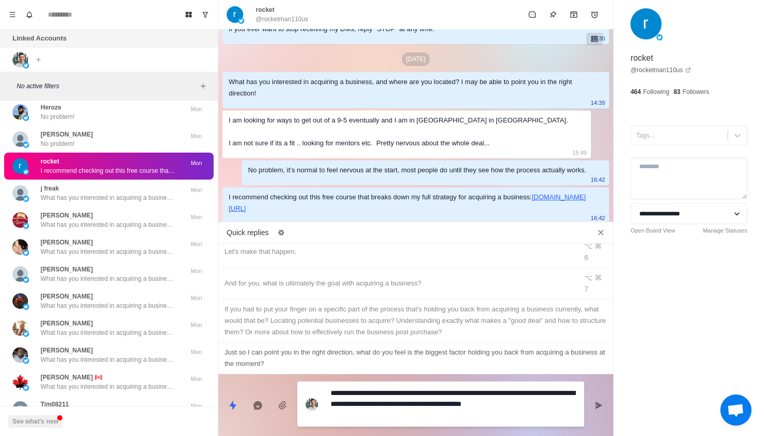
type textarea "*"
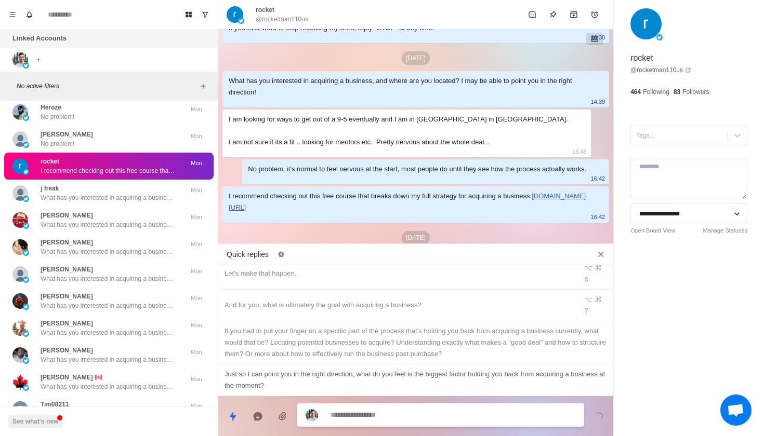
scroll to position [144, 0]
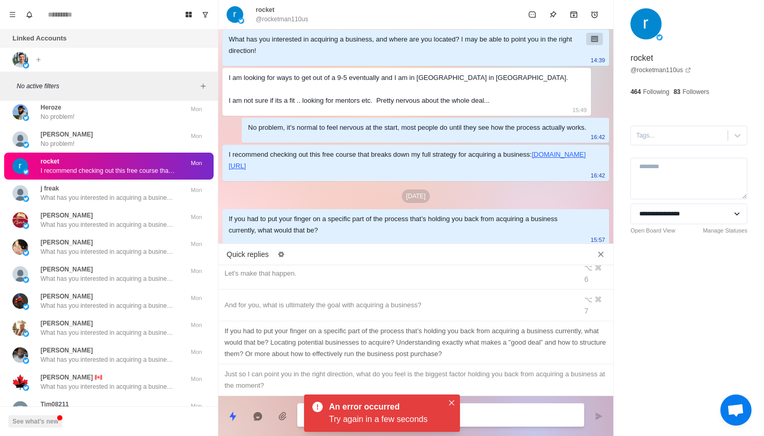
type textarea "*"
click at [299, 326] on div "If you had to put your finger on a specific part of the process that’s holding …" at bounding box center [415, 343] width 382 height 34
type textarea "**********"
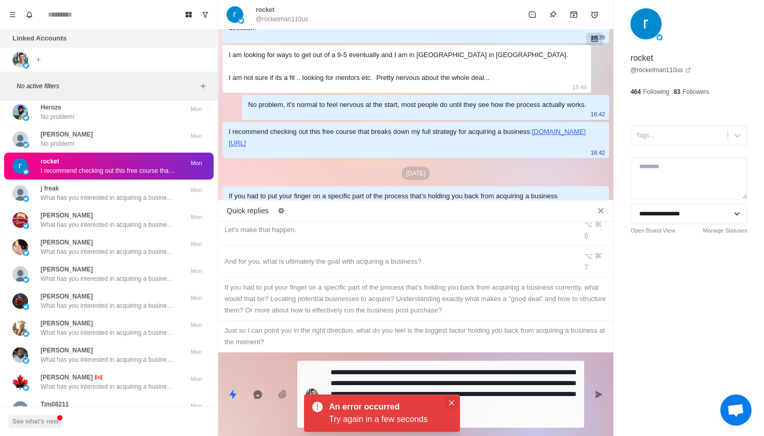
click at [452, 402] on icon "Close" at bounding box center [451, 403] width 5 height 5
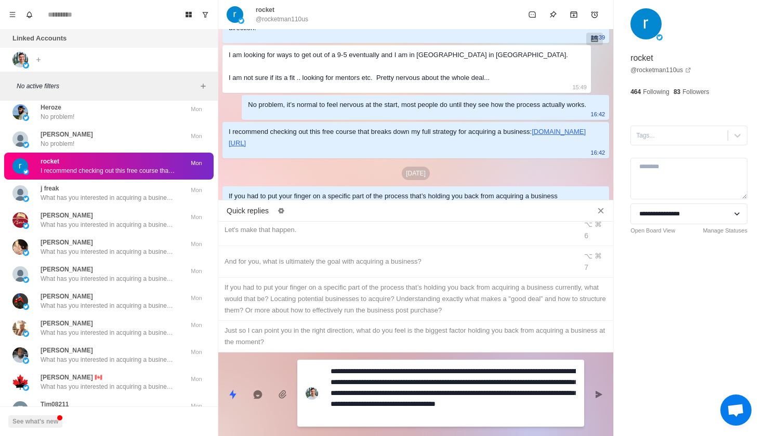
drag, startPoint x: 510, startPoint y: 416, endPoint x: 354, endPoint y: 364, distance: 163.8
click at [354, 364] on div "**********" at bounding box center [440, 393] width 287 height 67
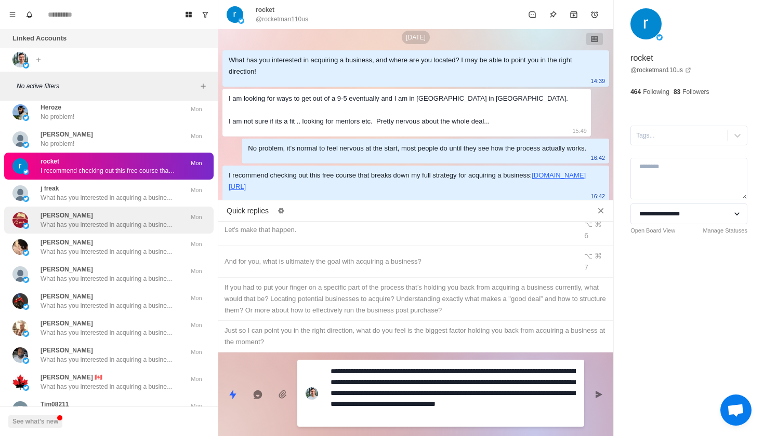
scroll to position [123, 0]
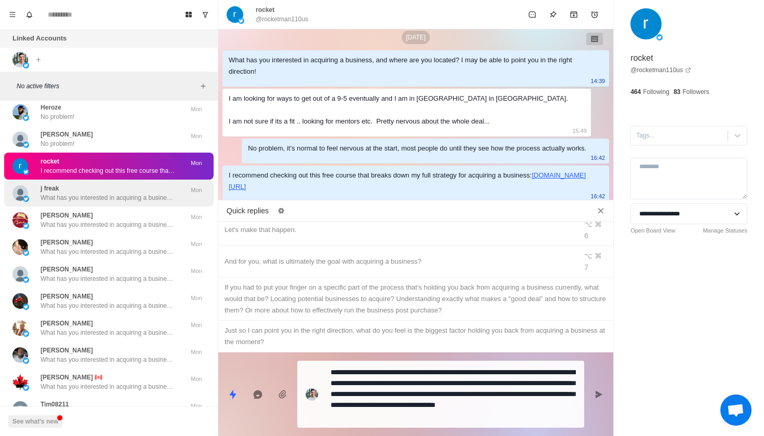
click at [148, 199] on div "j freak What has you interested in acquiring a business, and where are you loca…" at bounding box center [108, 193] width 135 height 19
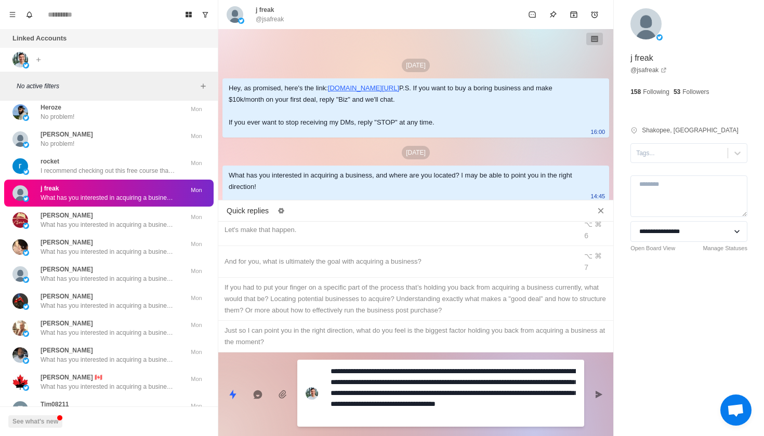
scroll to position [0, 0]
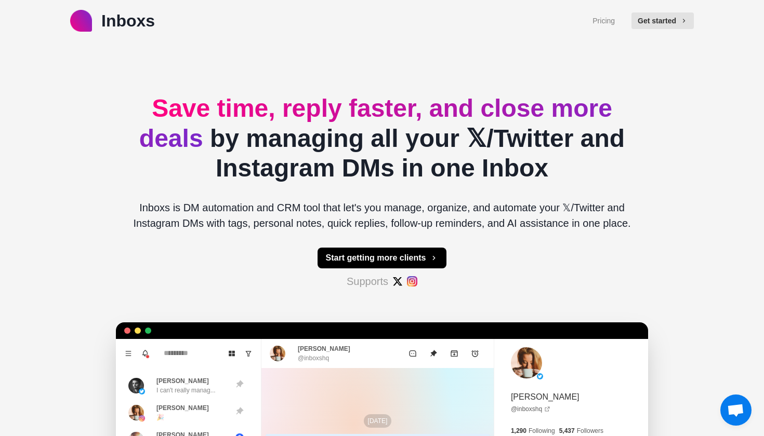
type textarea "*"
